Goal: Check status: Check status

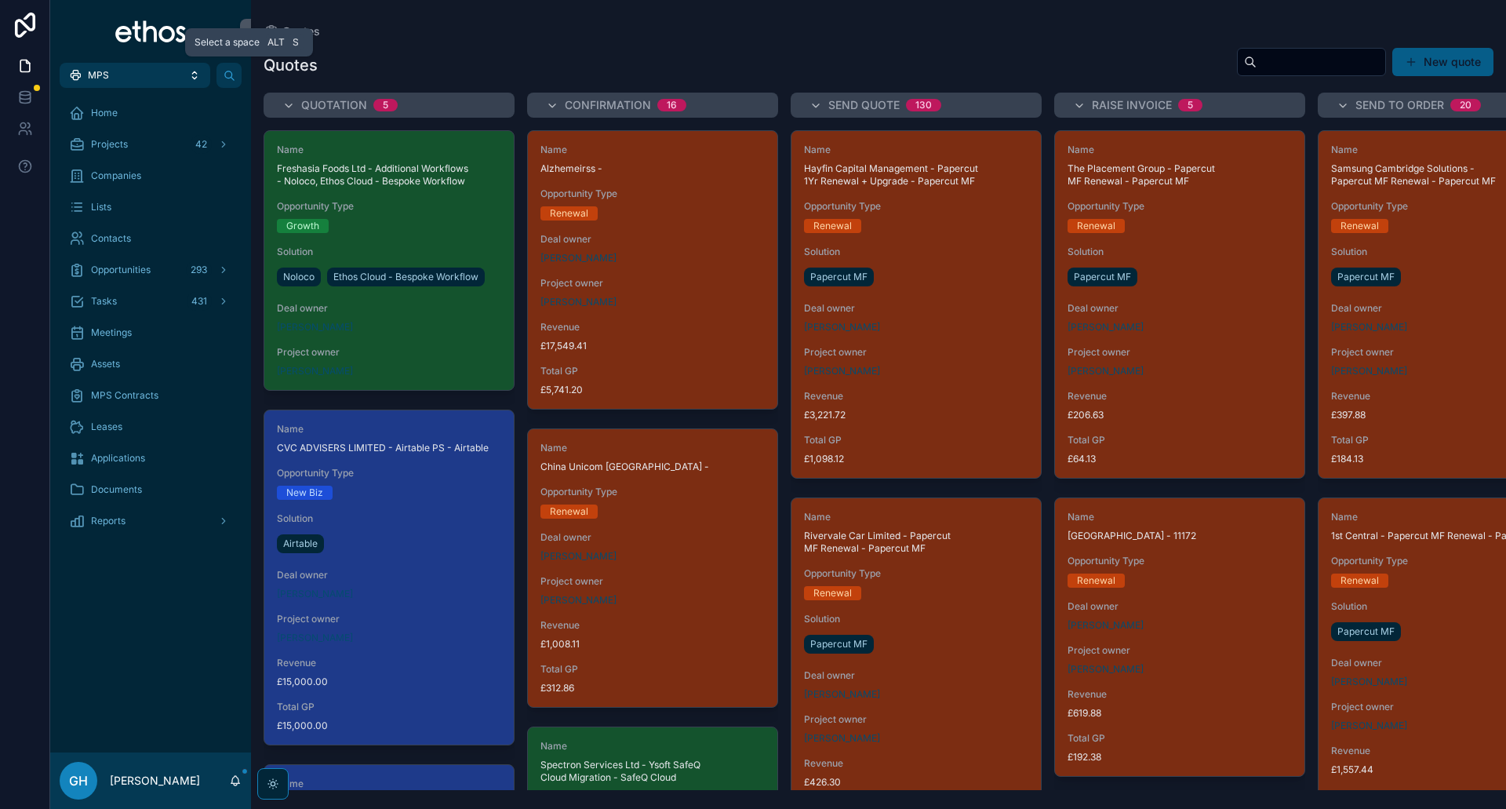
click at [149, 82] on button "MPS" at bounding box center [135, 75] width 151 height 25
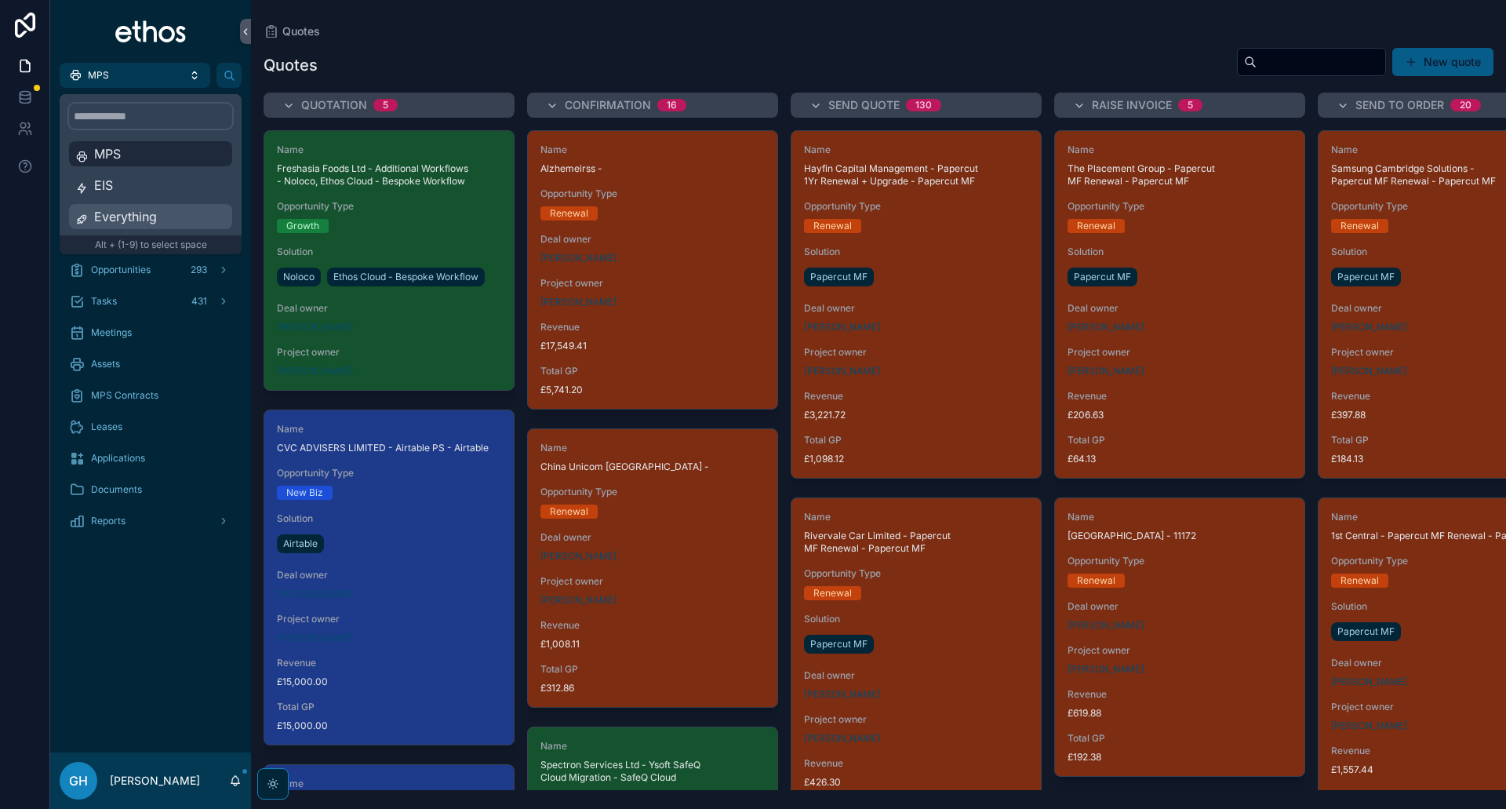
click at [133, 224] on span "Everything" at bounding box center [160, 216] width 132 height 19
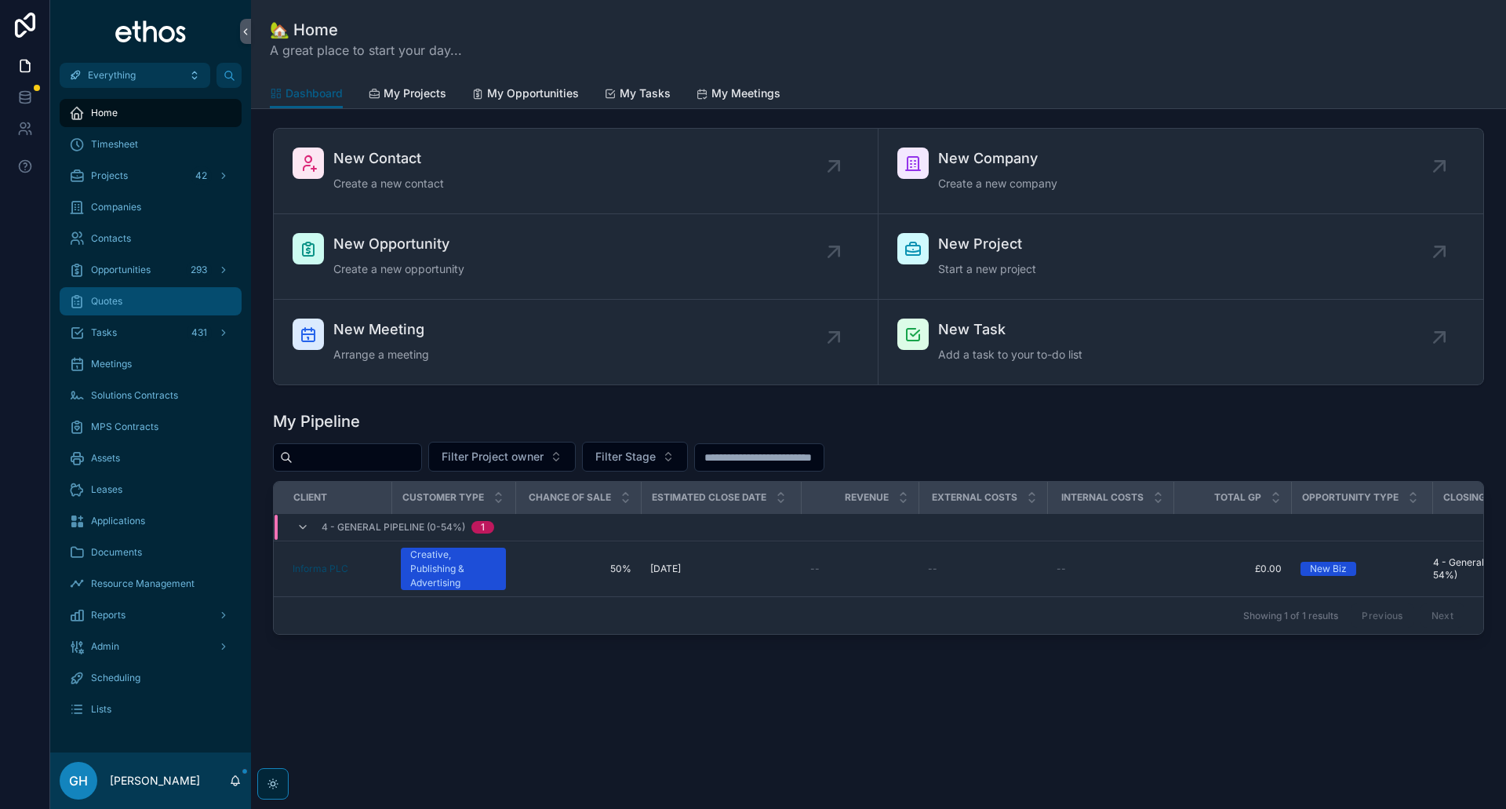
click at [125, 311] on div "Quotes" at bounding box center [150, 301] width 163 height 25
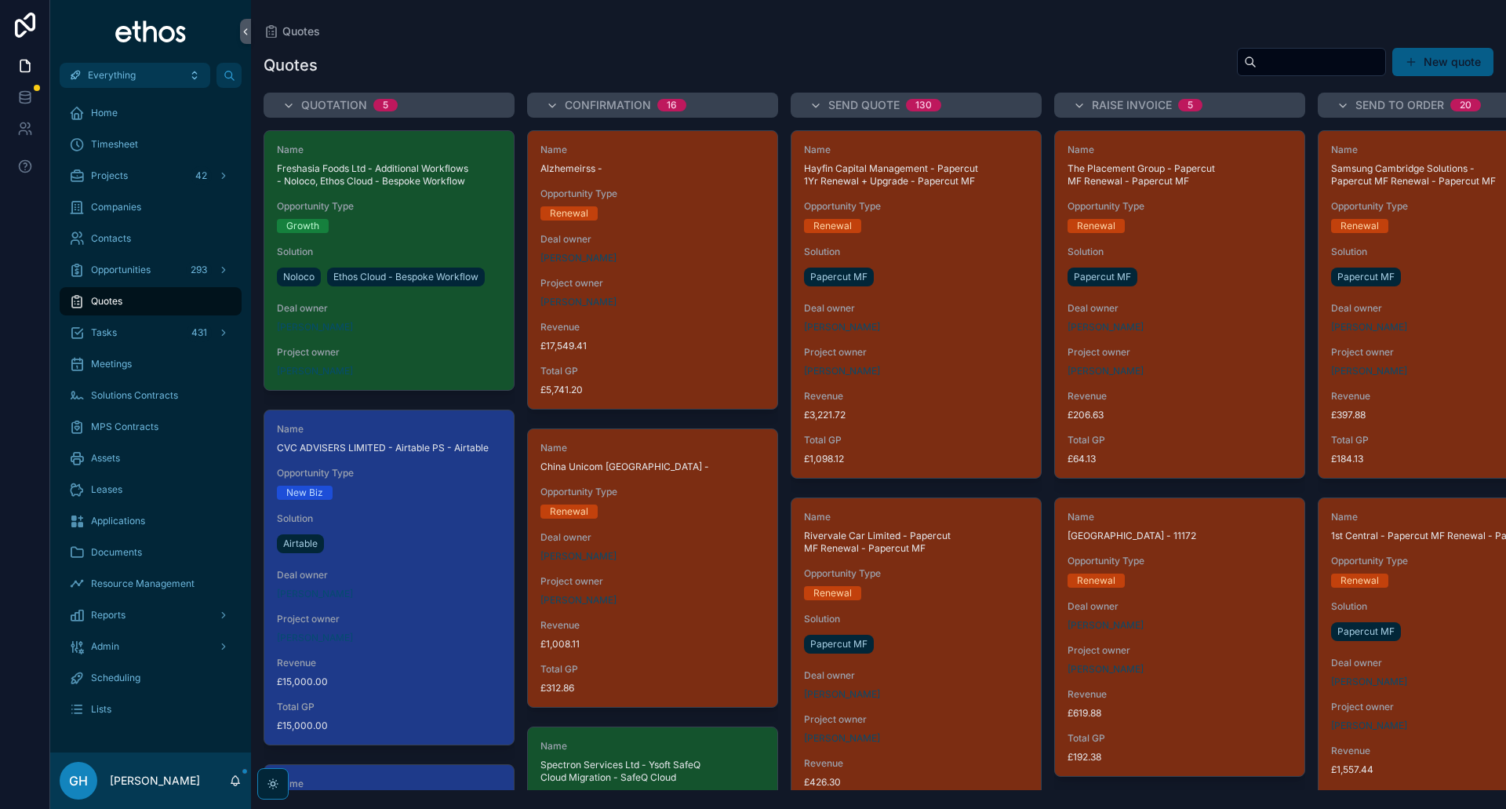
click at [1311, 60] on input "scrollable content" at bounding box center [1321, 62] width 129 height 22
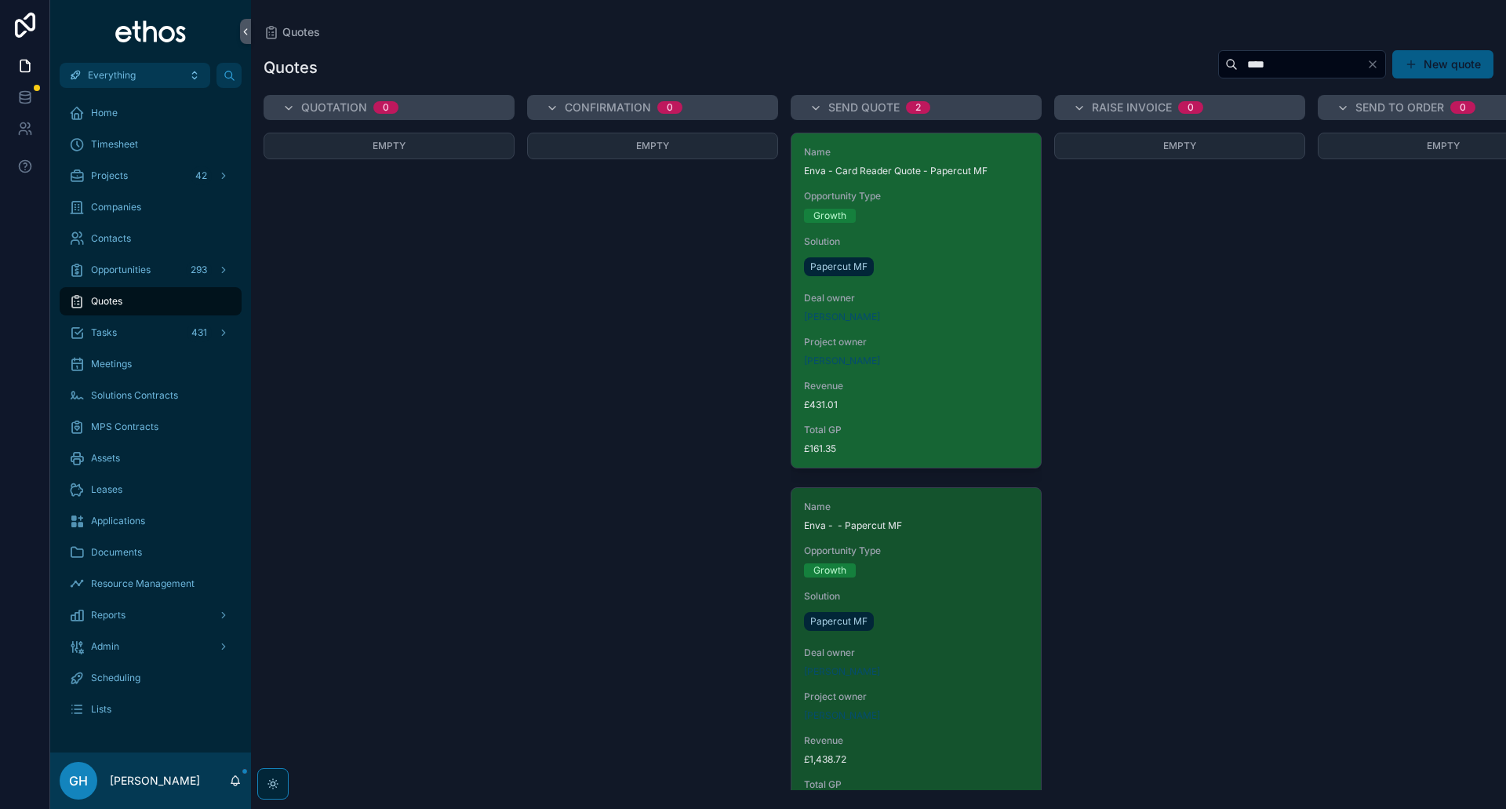
type input "****"
click at [932, 342] on span "Project owner" at bounding box center [916, 342] width 224 height 13
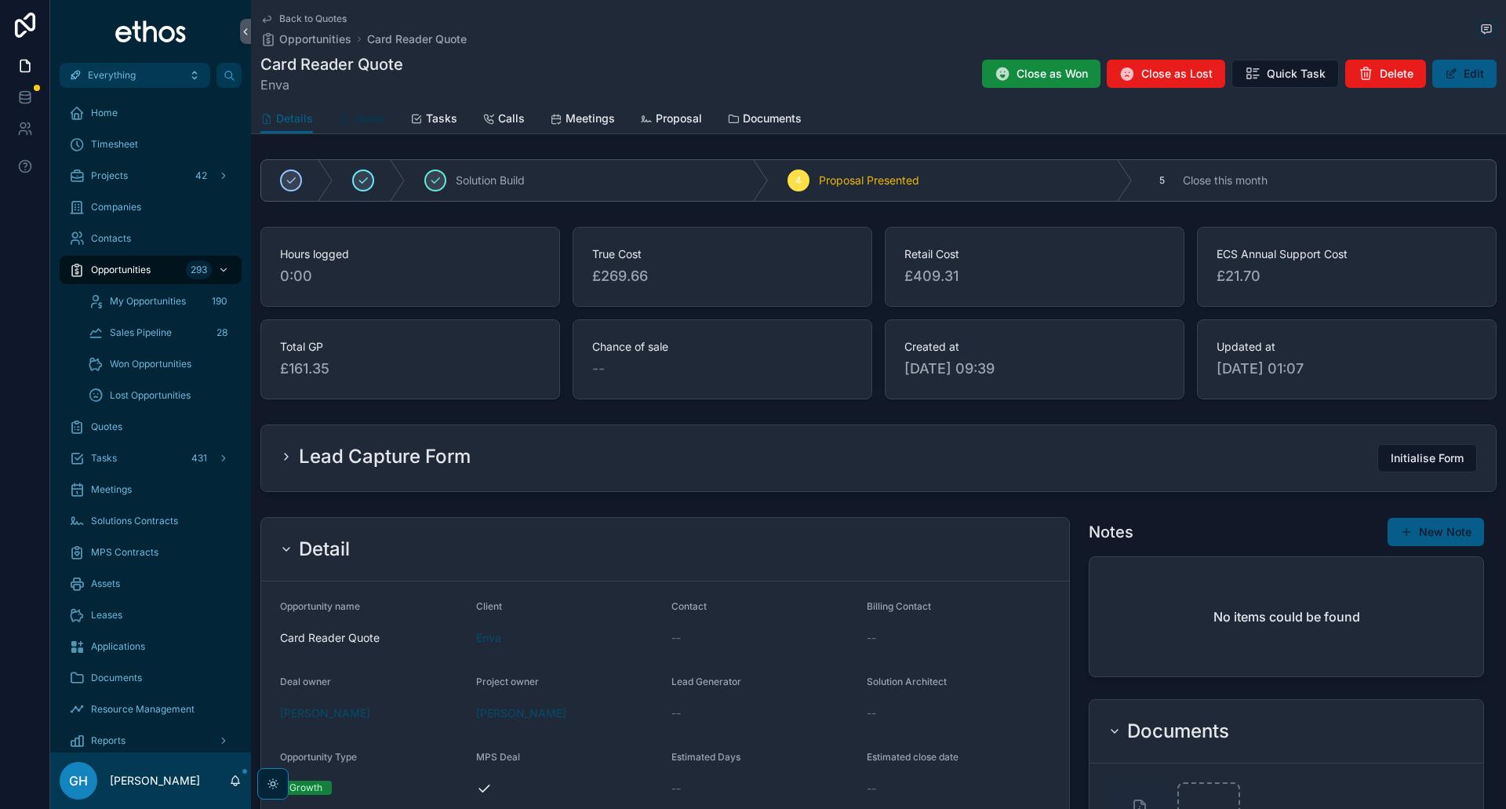
click at [365, 124] on span "Quote" at bounding box center [369, 119] width 31 height 16
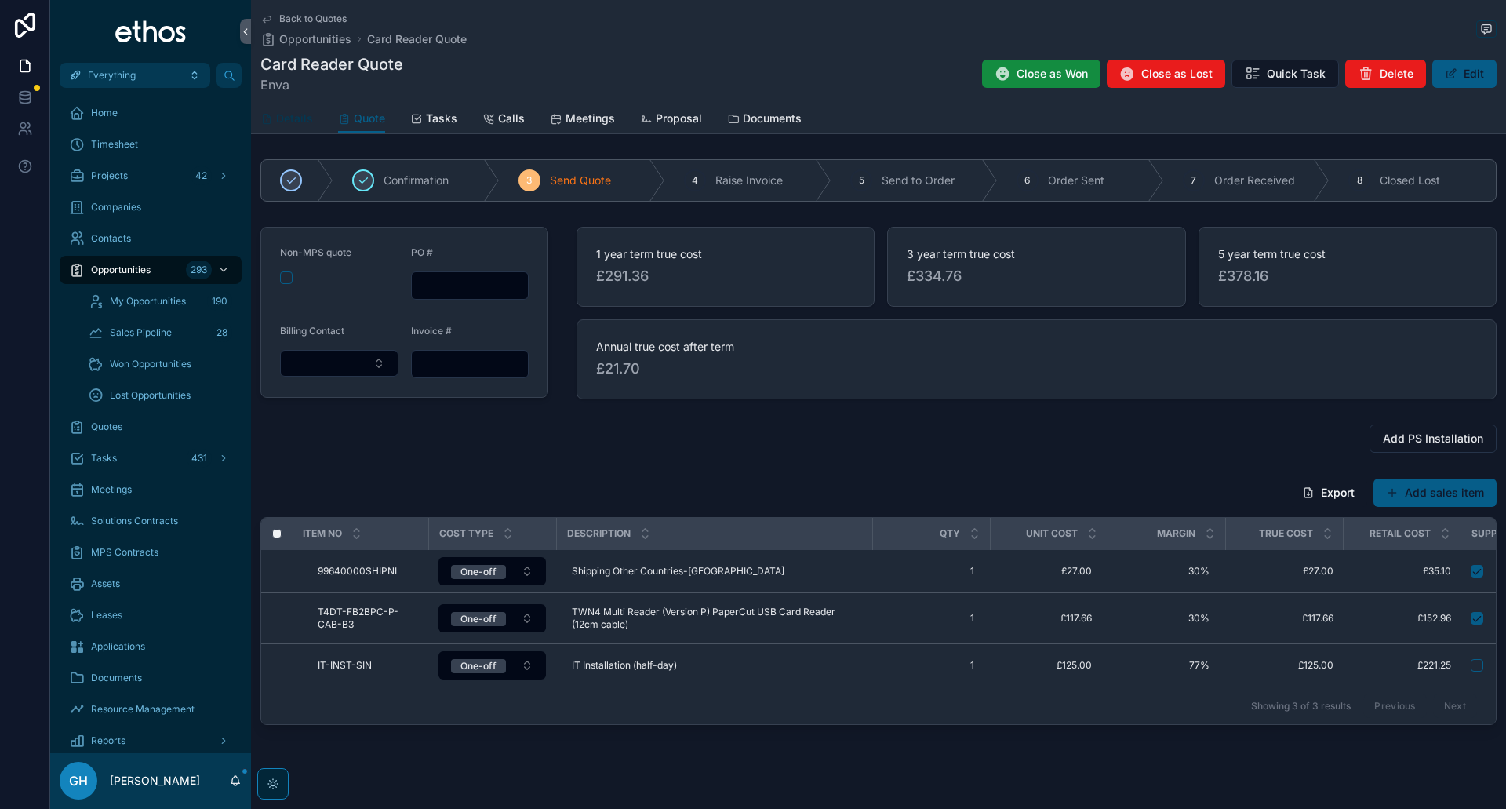
click at [301, 117] on span "Details" at bounding box center [294, 119] width 37 height 16
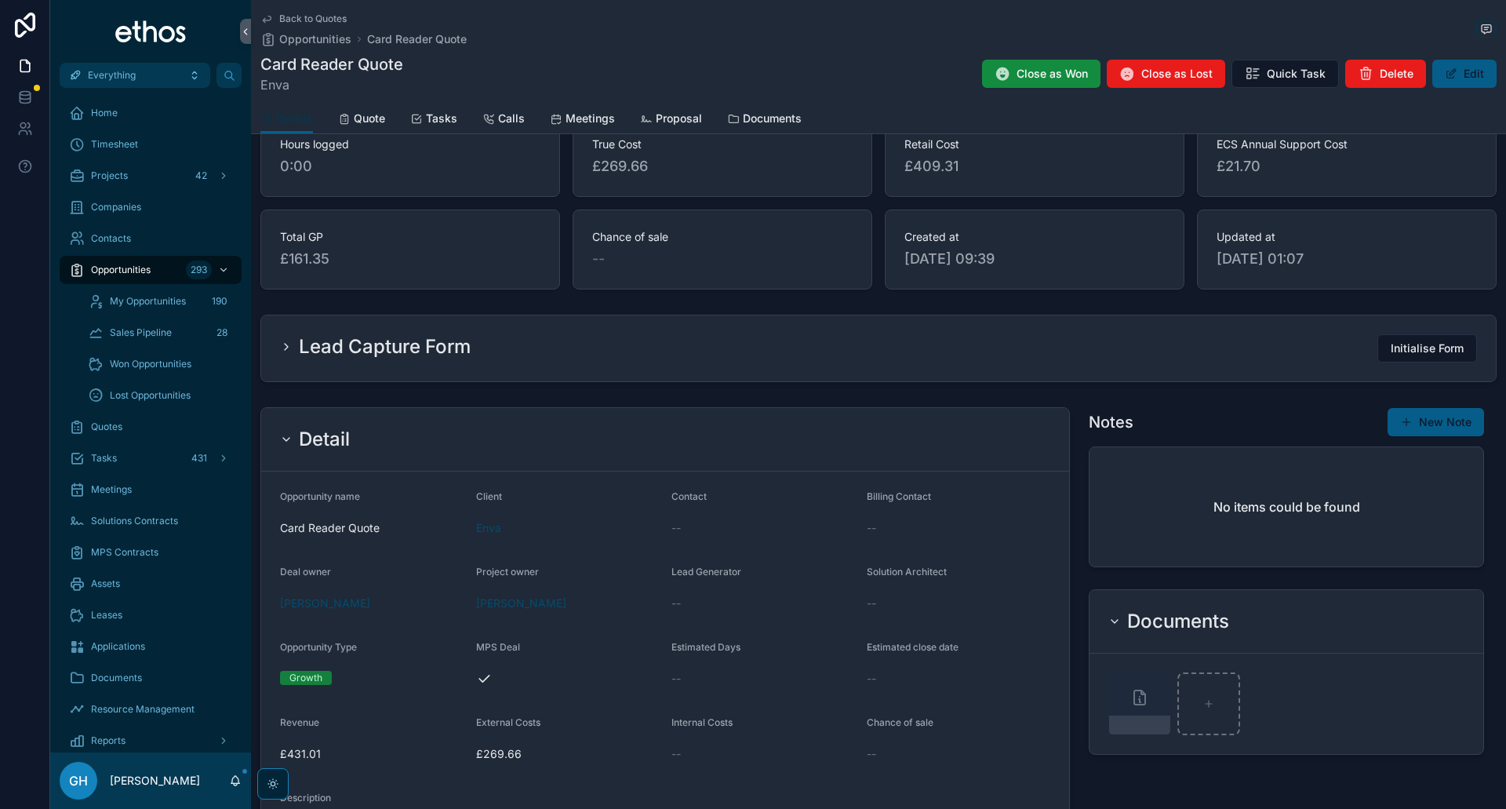
scroll to position [314, 0]
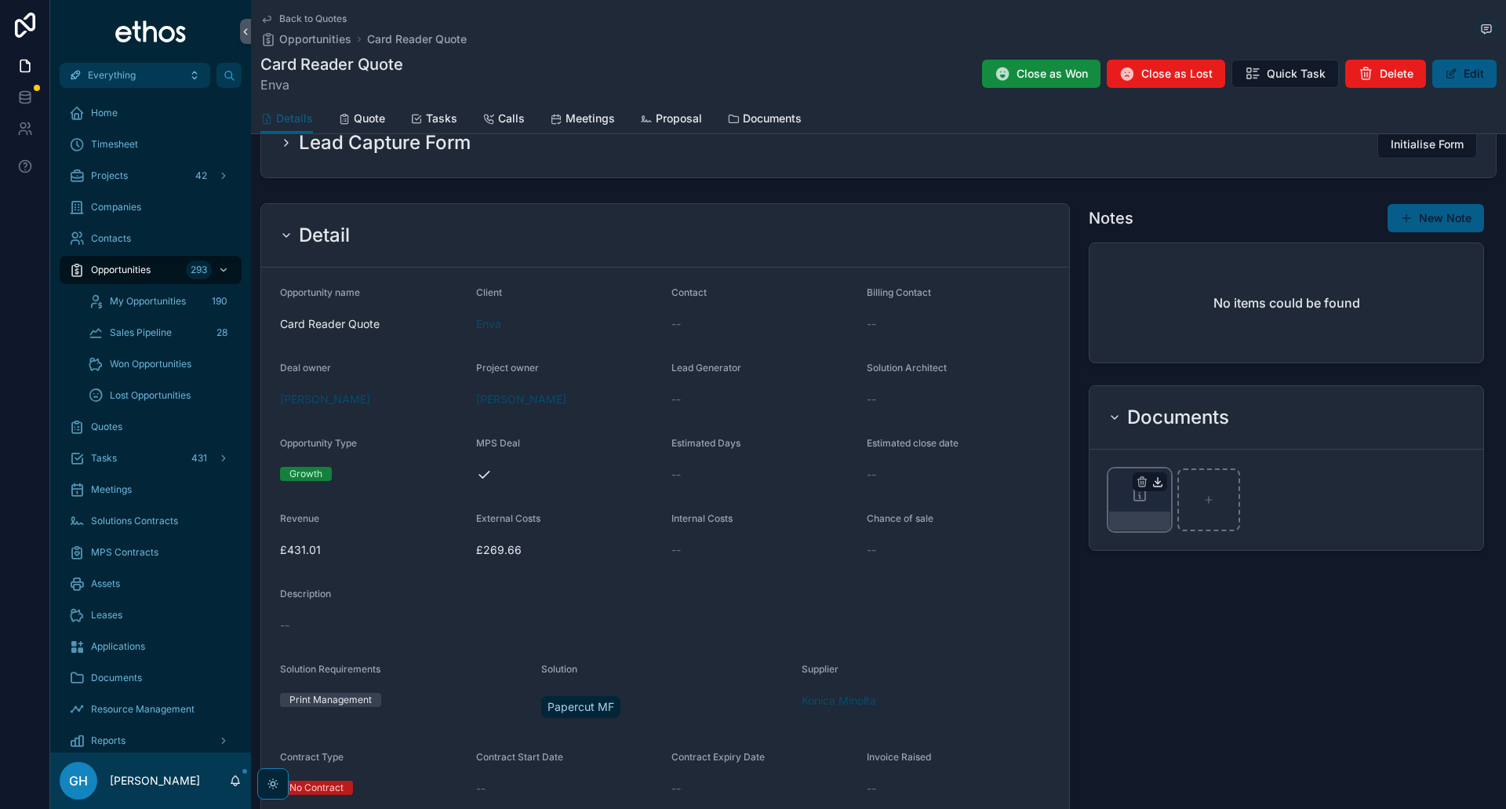
click at [1152, 485] on icon "scrollable content" at bounding box center [1158, 481] width 13 height 13
